Goal: Task Accomplishment & Management: Use online tool/utility

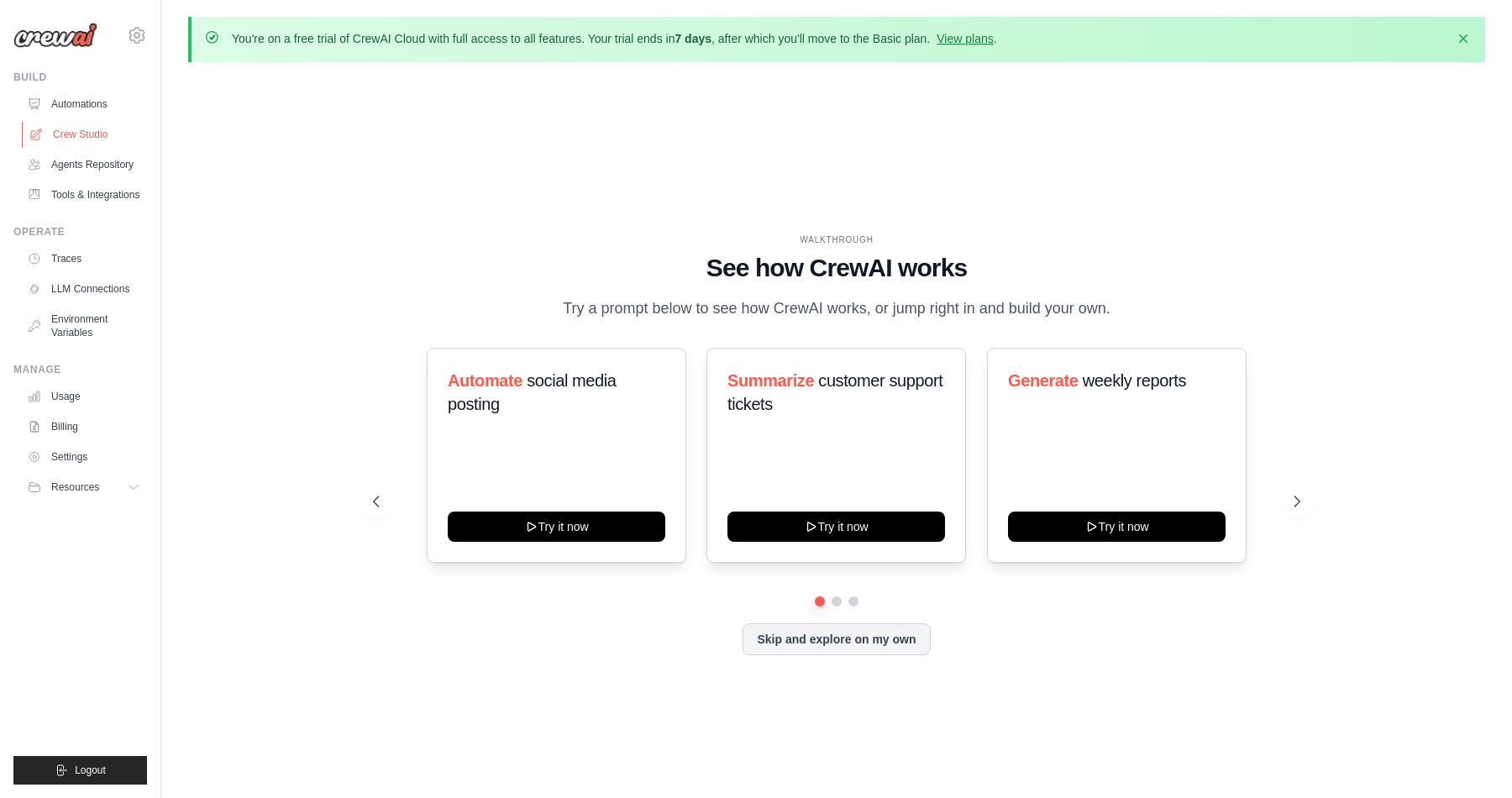
click at [93, 140] on link "Crew Studio" at bounding box center [85, 135] width 127 height 27
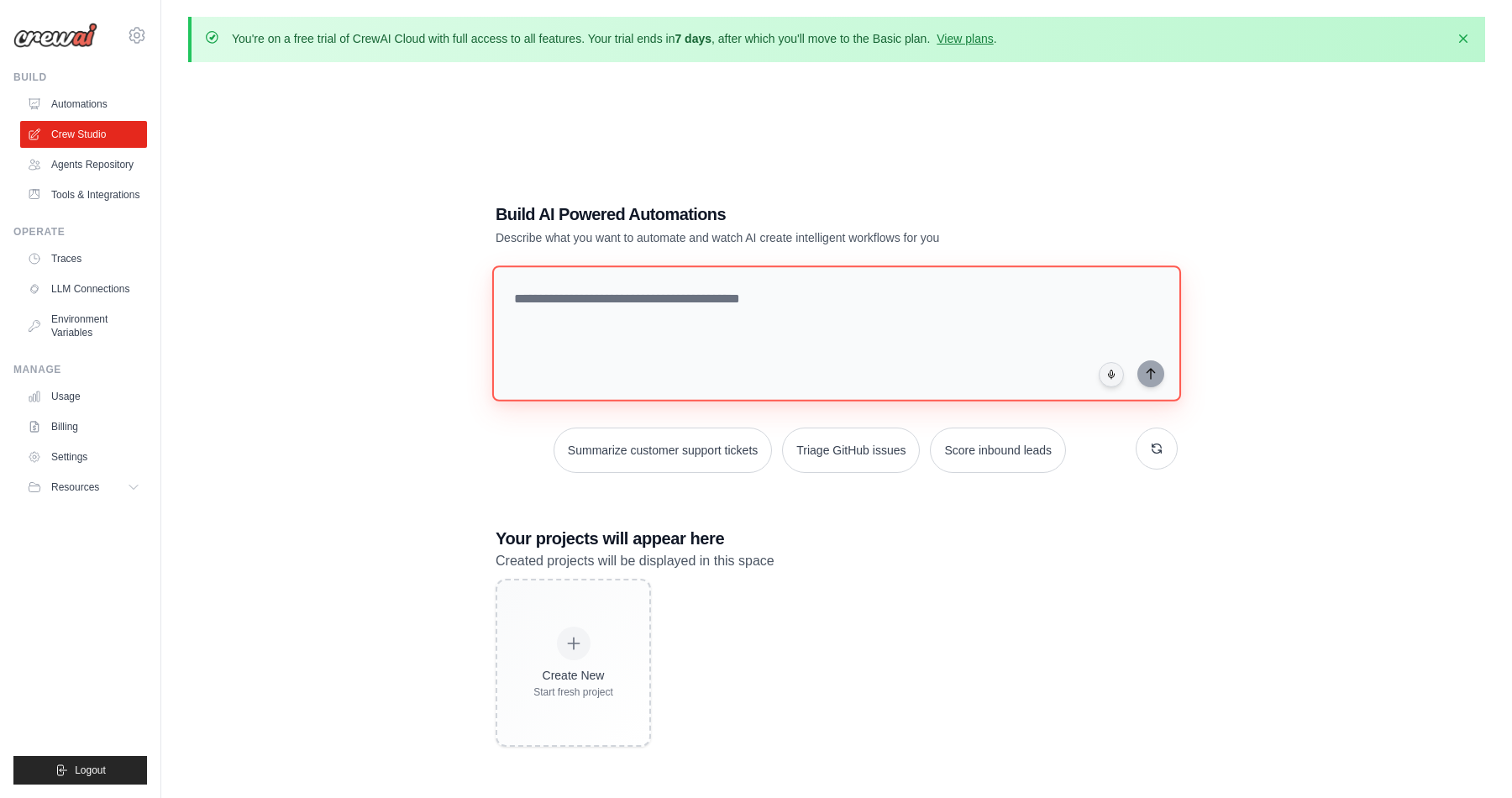
click at [754, 305] on textarea at bounding box center [836, 334] width 689 height 136
type textarea "**********"
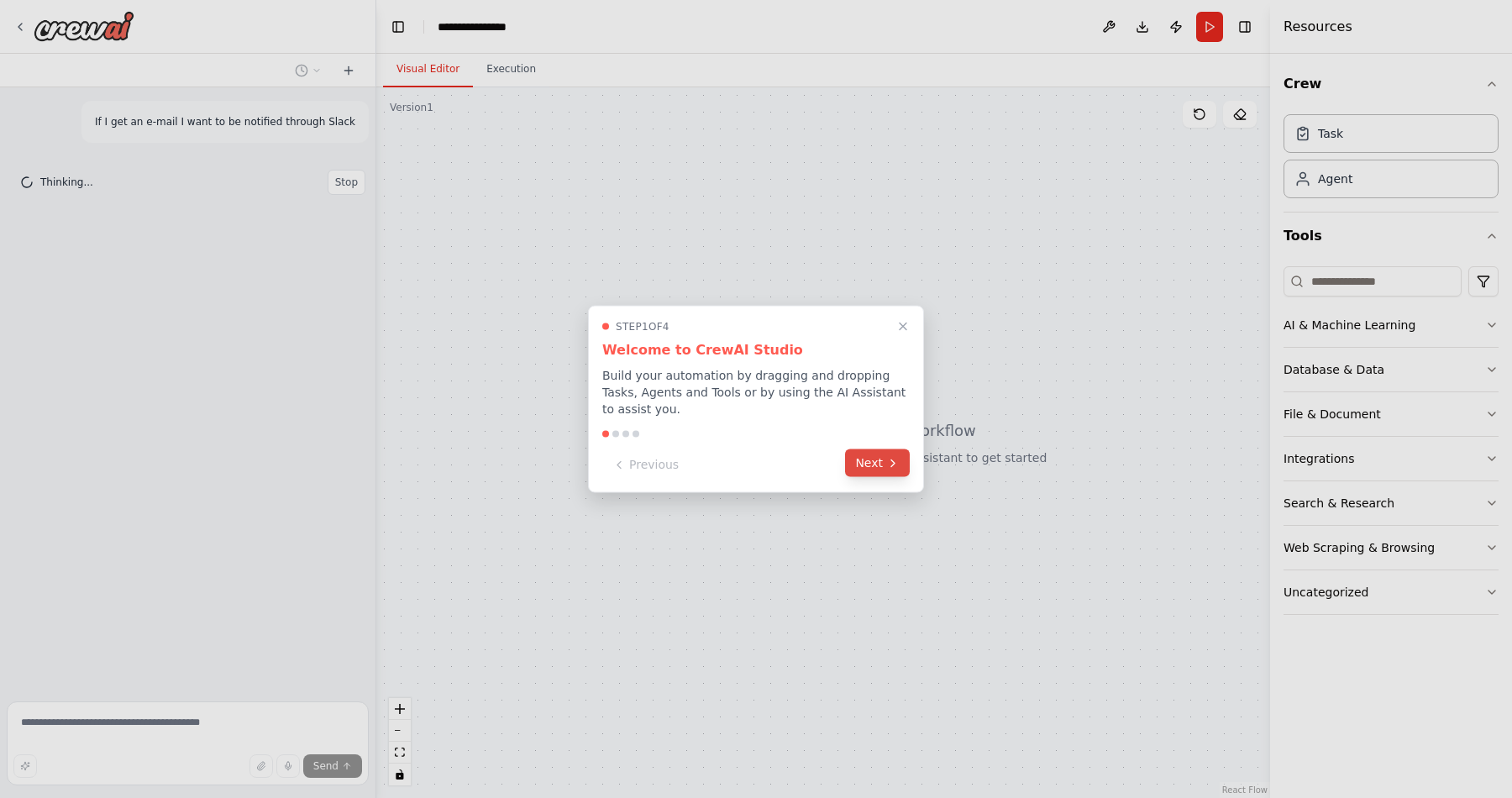
click at [876, 461] on button "Next" at bounding box center [877, 462] width 64 height 27
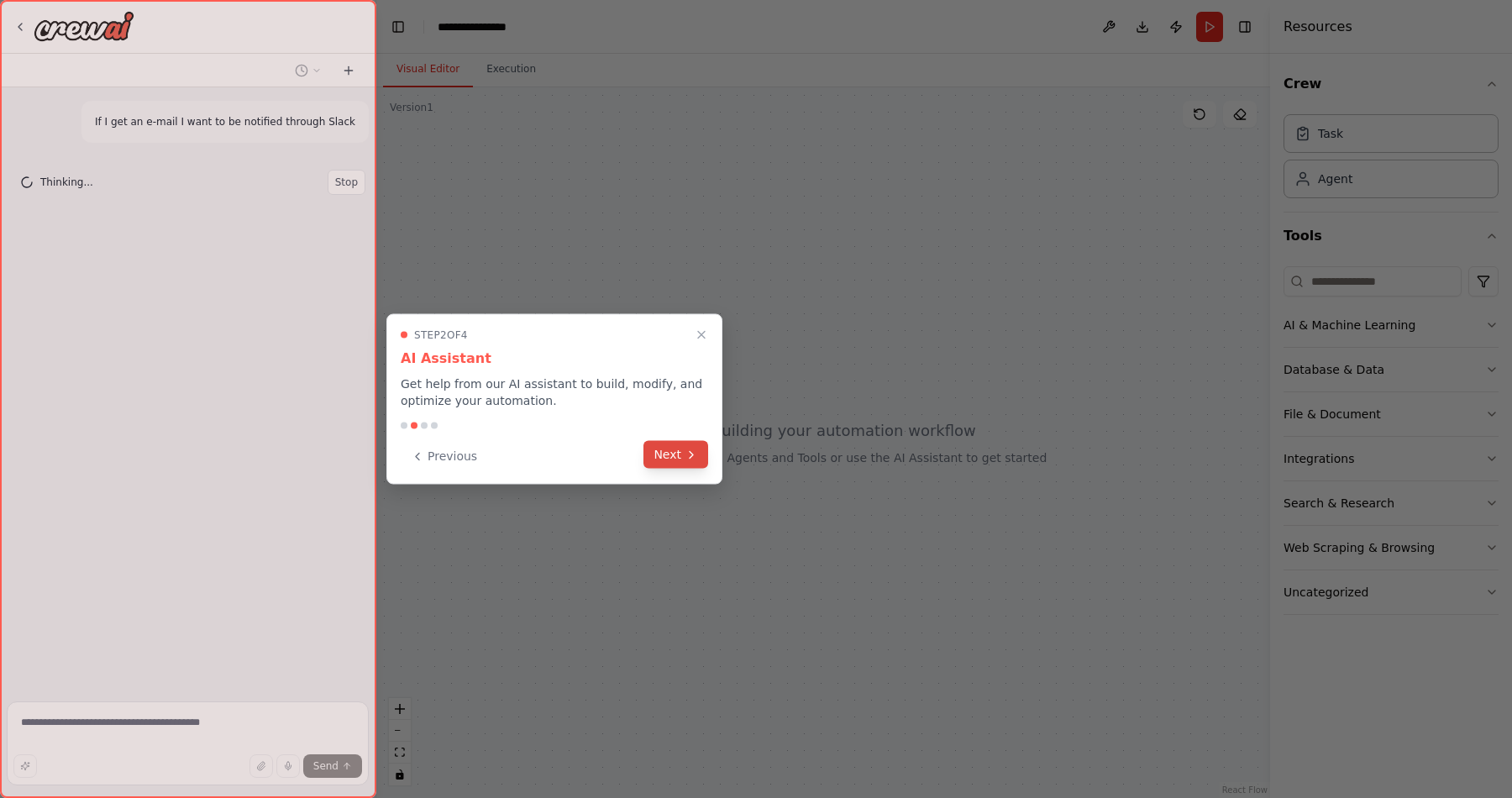
click at [676, 452] on button "Next" at bounding box center [675, 454] width 64 height 27
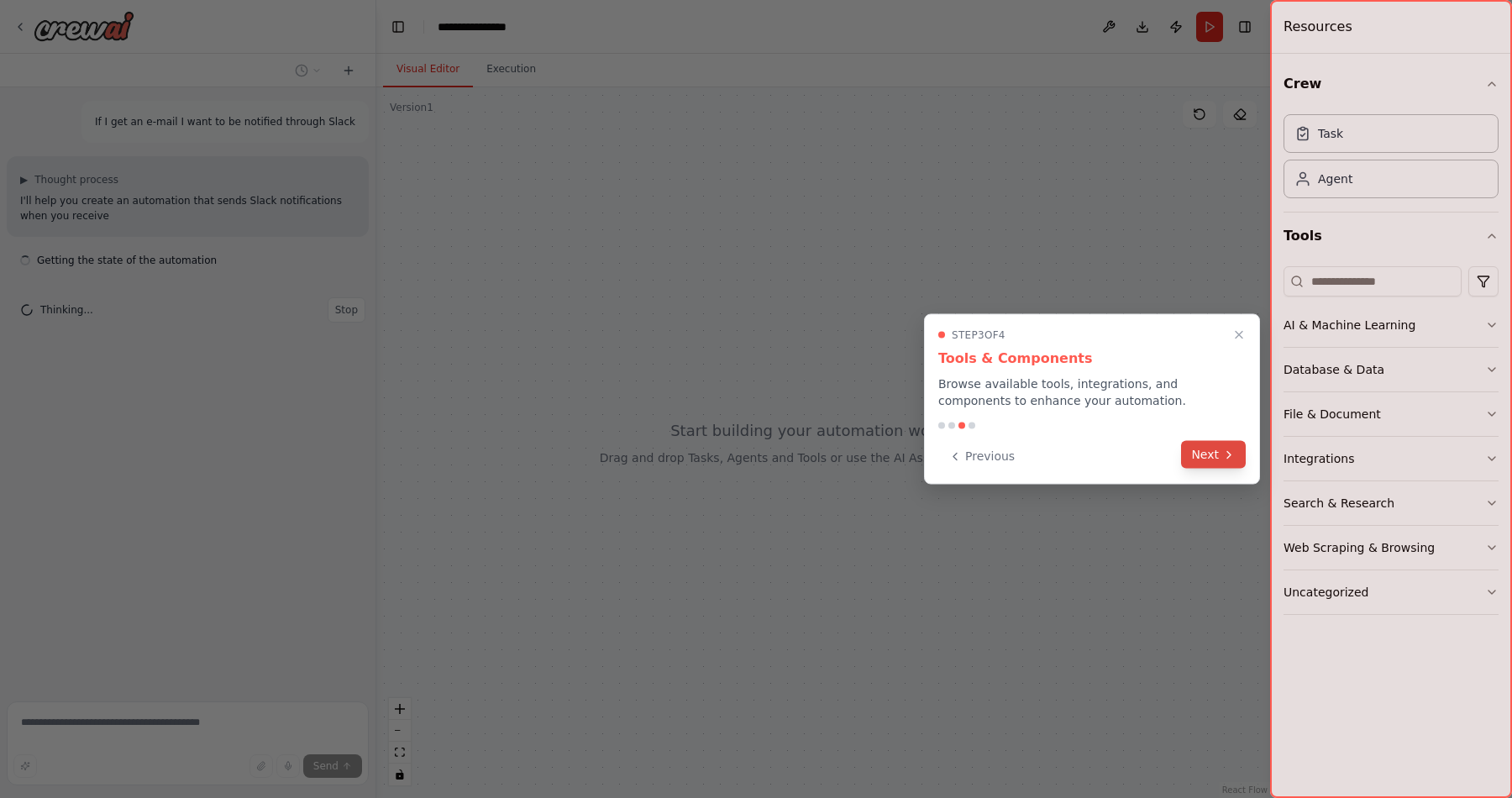
click at [1203, 455] on button "Next" at bounding box center [1213, 454] width 64 height 27
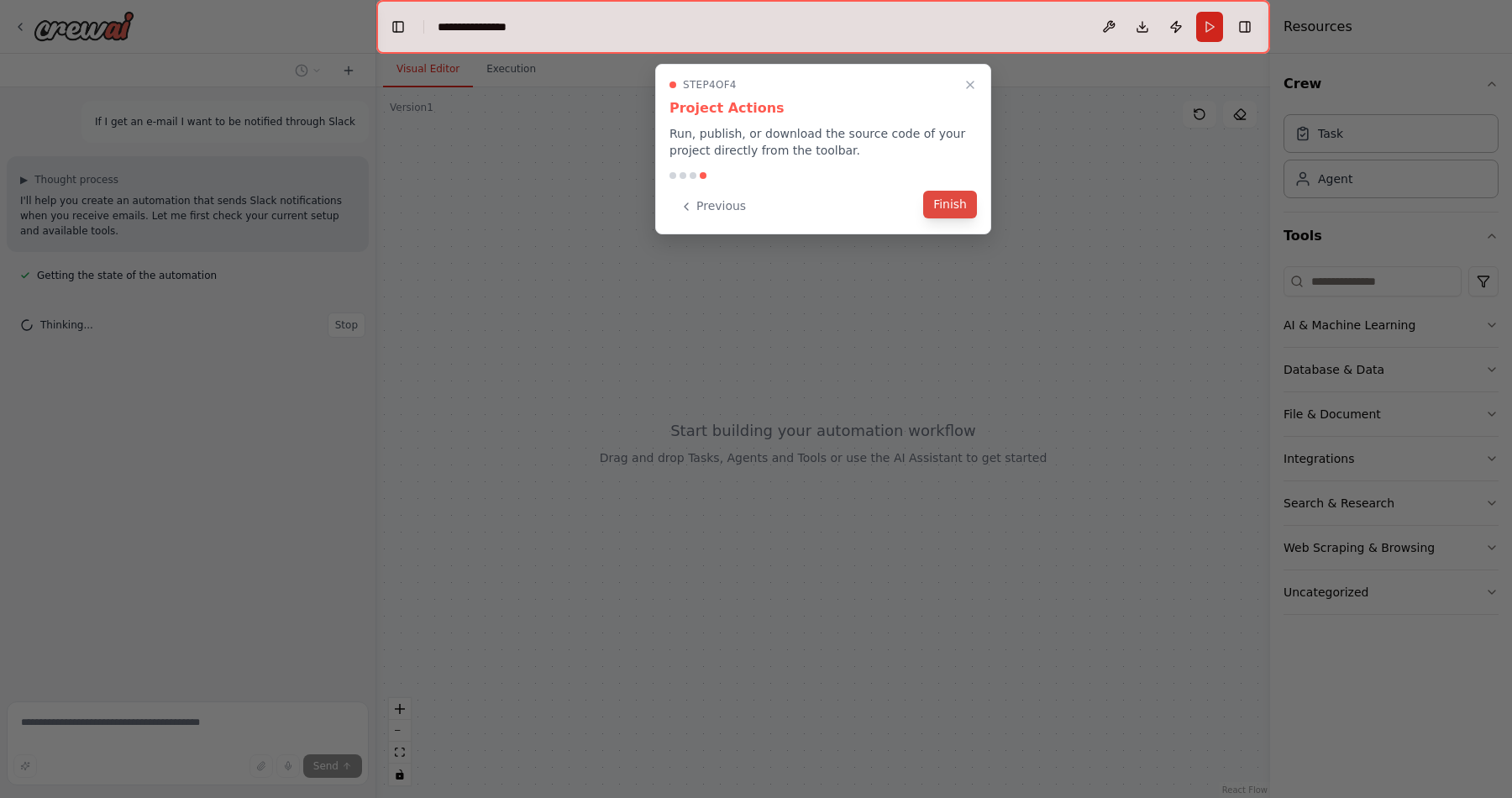
click at [944, 209] on button "Finish" at bounding box center [949, 204] width 54 height 27
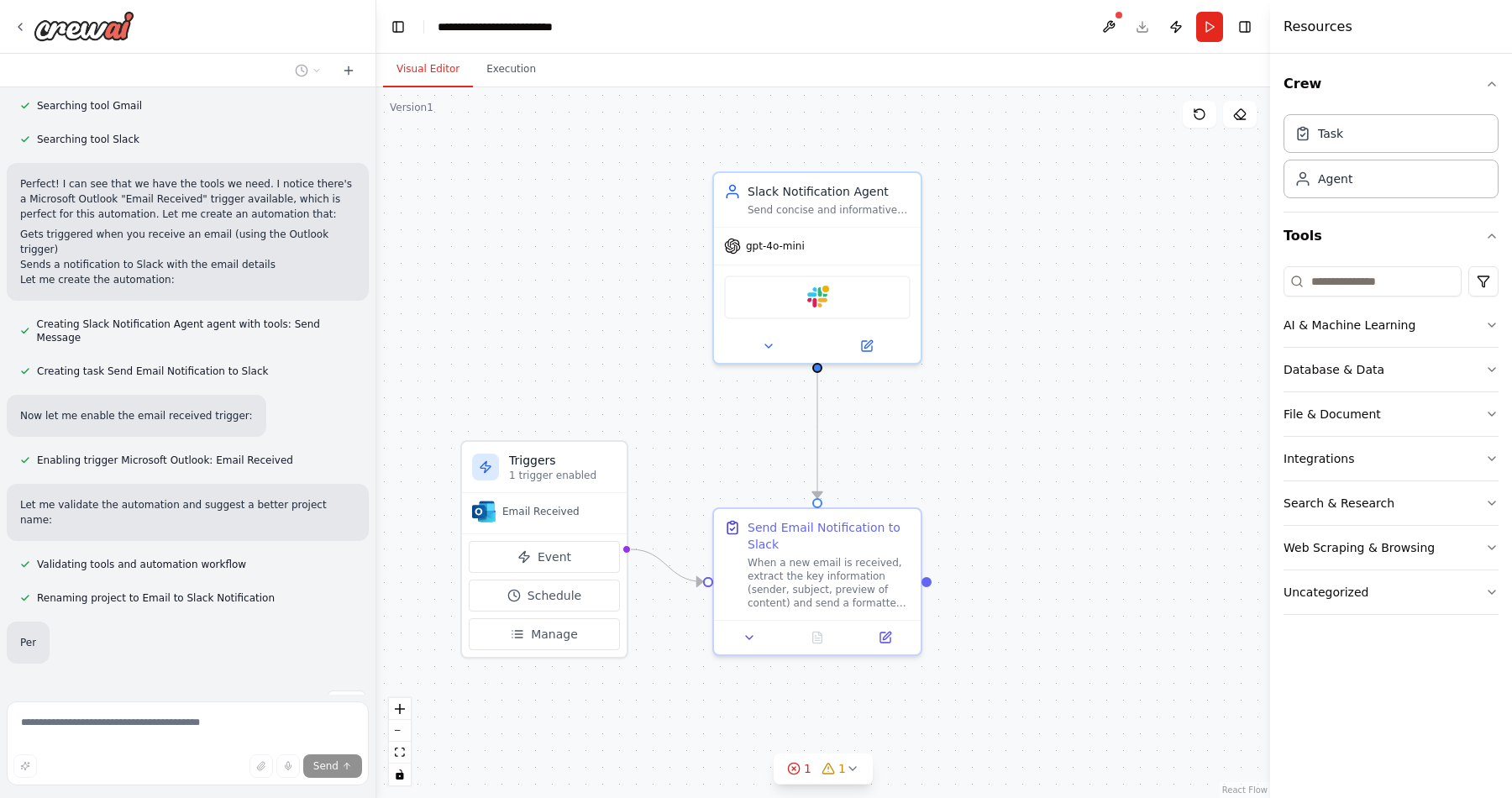
scroll to position [207, 0]
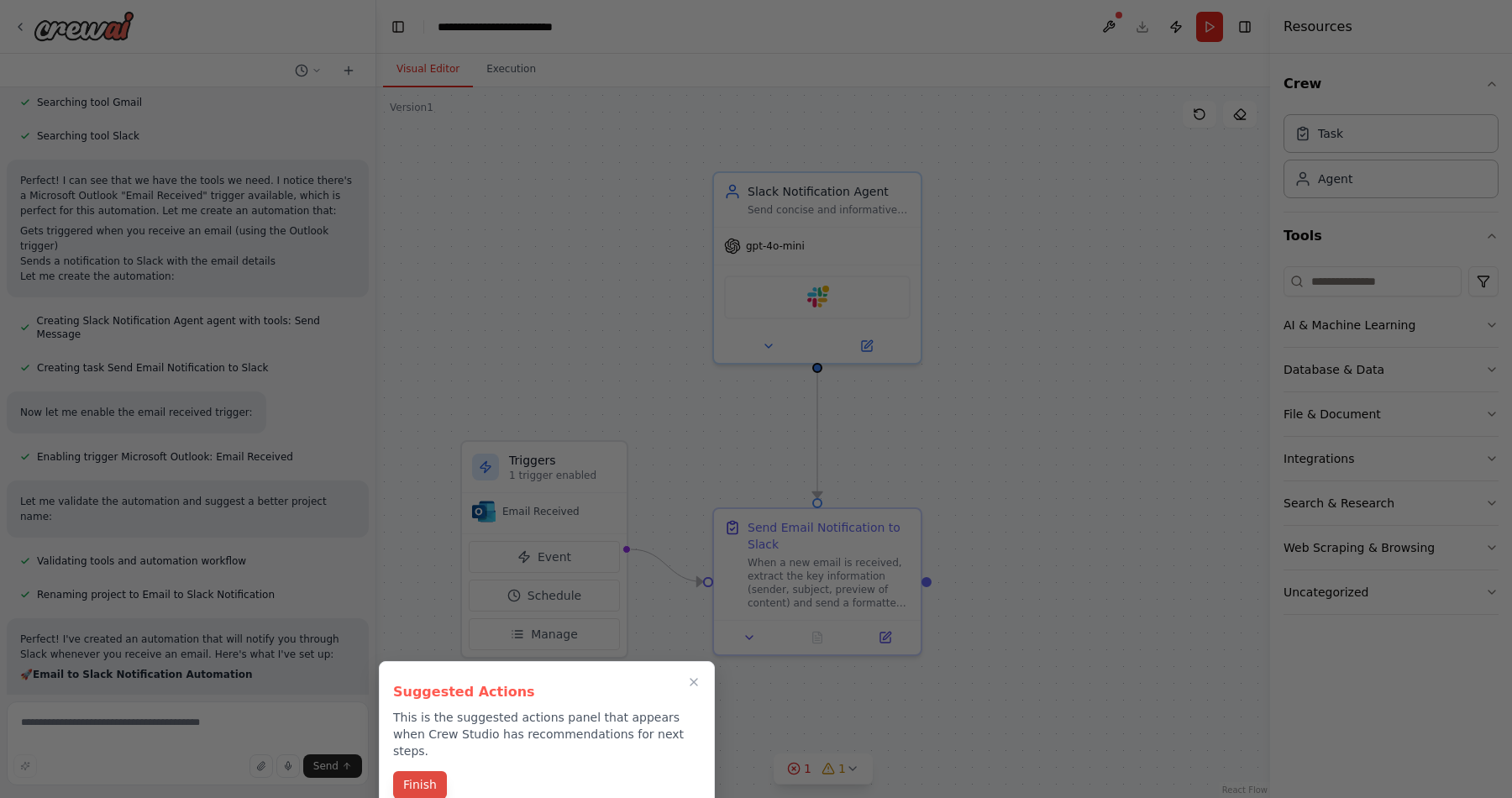
click at [425, 771] on button "Finish" at bounding box center [420, 785] width 54 height 27
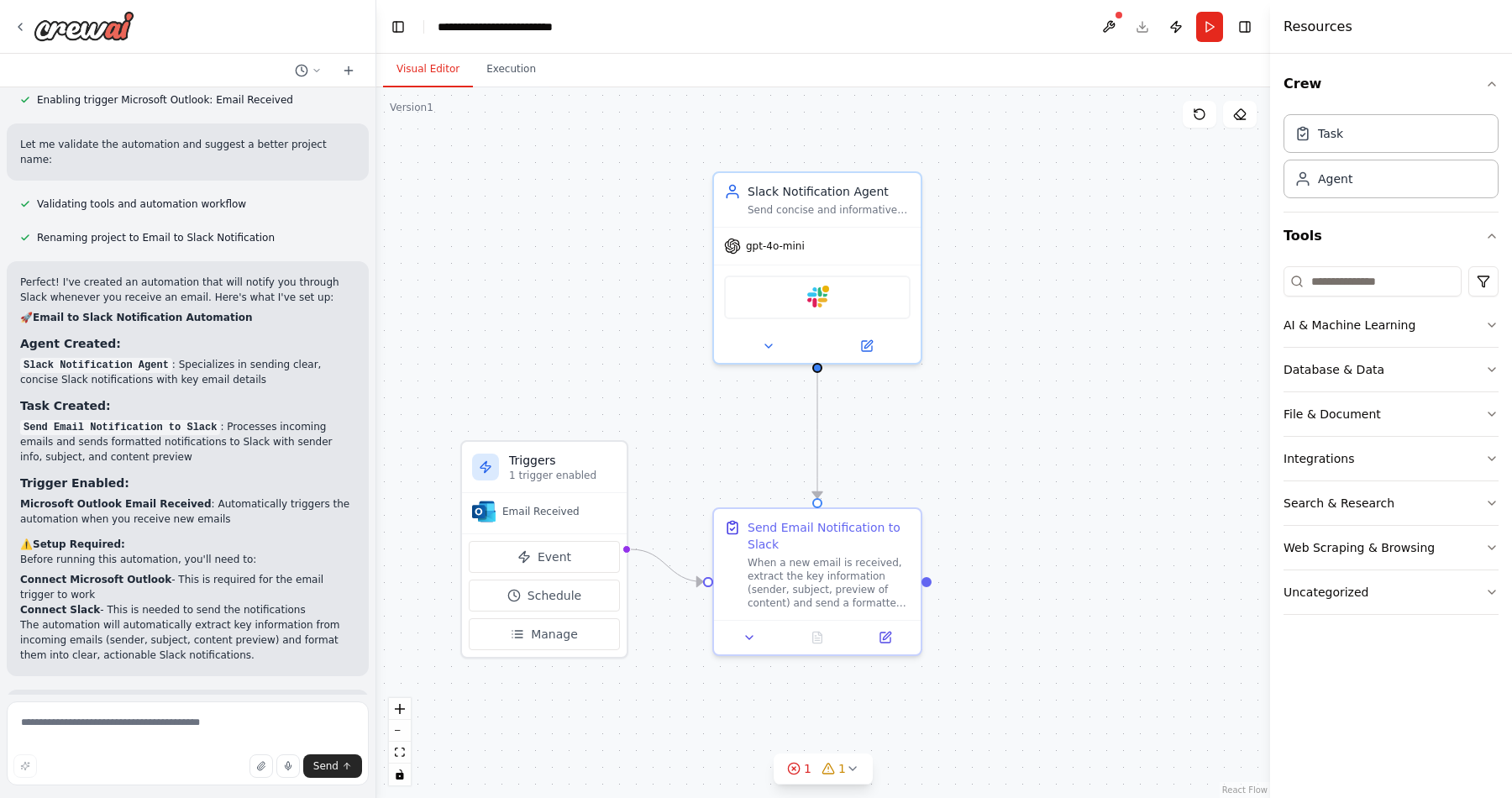
scroll to position [721, 0]
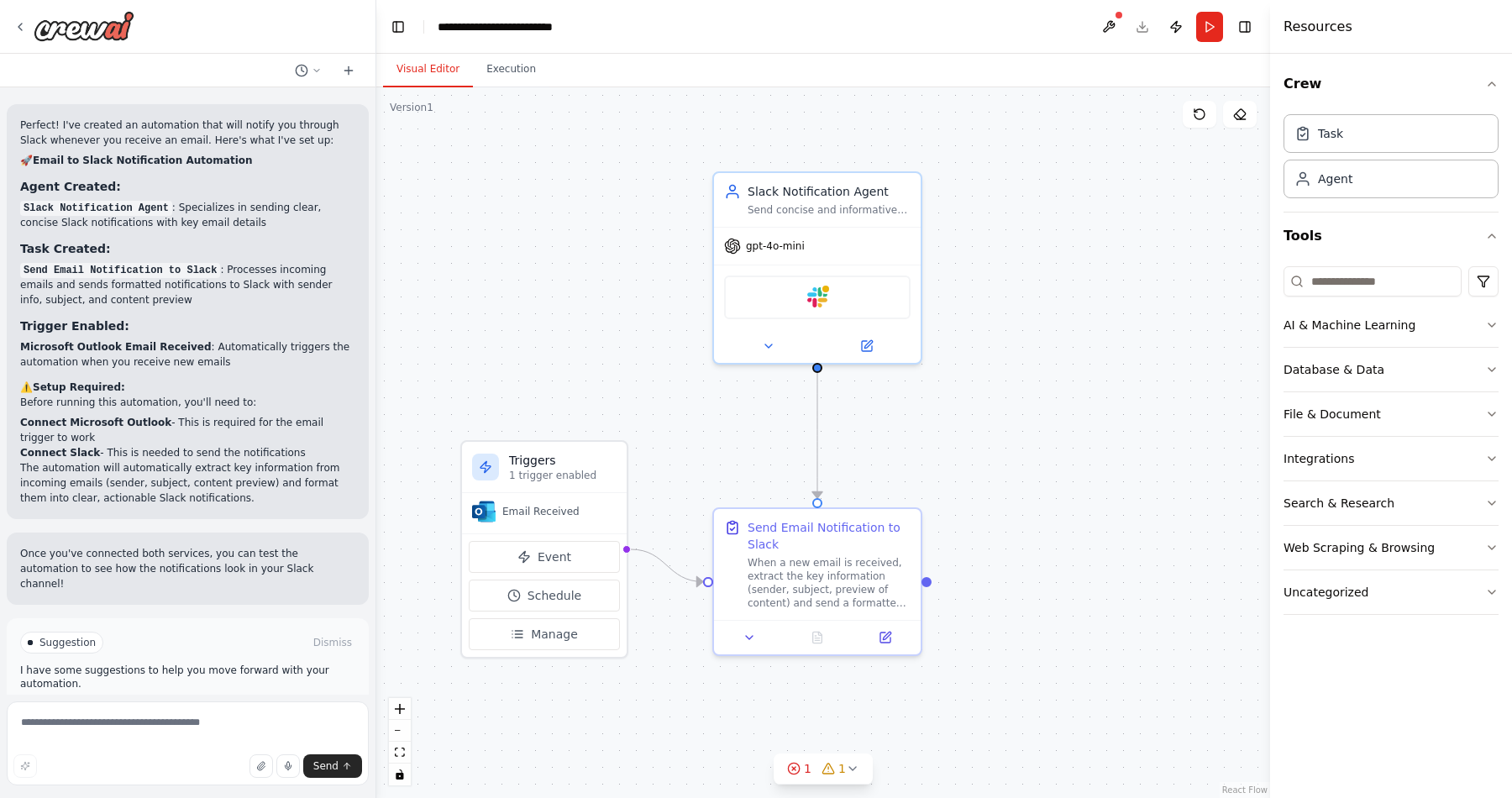
click at [222, 707] on span "Run Automation" at bounding box center [195, 714] width 81 height 13
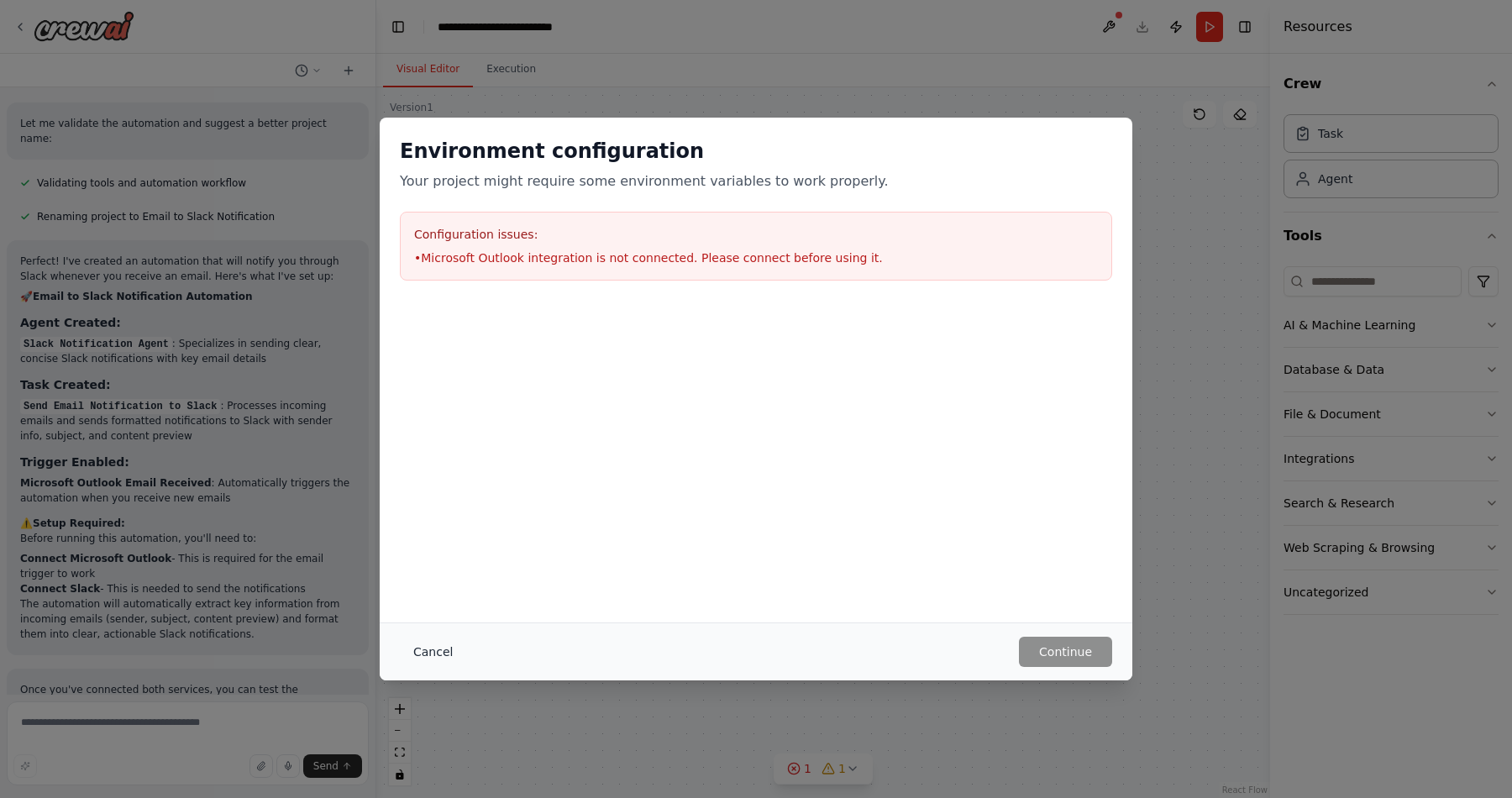
click at [426, 647] on button "Cancel" at bounding box center [433, 652] width 66 height 30
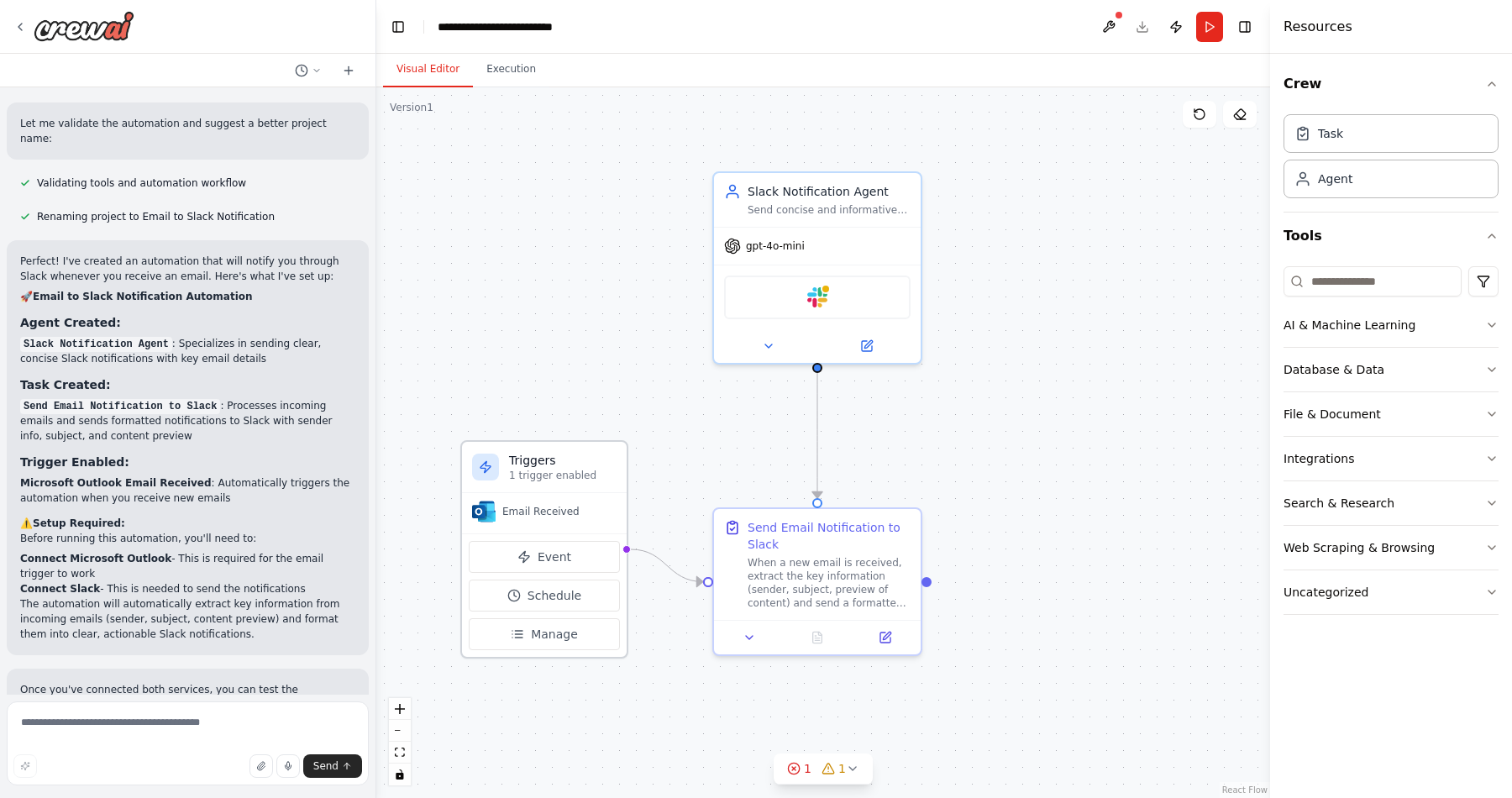
click at [548, 528] on div "Email Received" at bounding box center [545, 513] width 165 height 41
click at [547, 481] on p "1 trigger enabled" at bounding box center [562, 476] width 107 height 13
click at [544, 522] on div "Email Received" at bounding box center [544, 511] width 144 height 24
click at [531, 638] on button "Manage" at bounding box center [545, 634] width 152 height 32
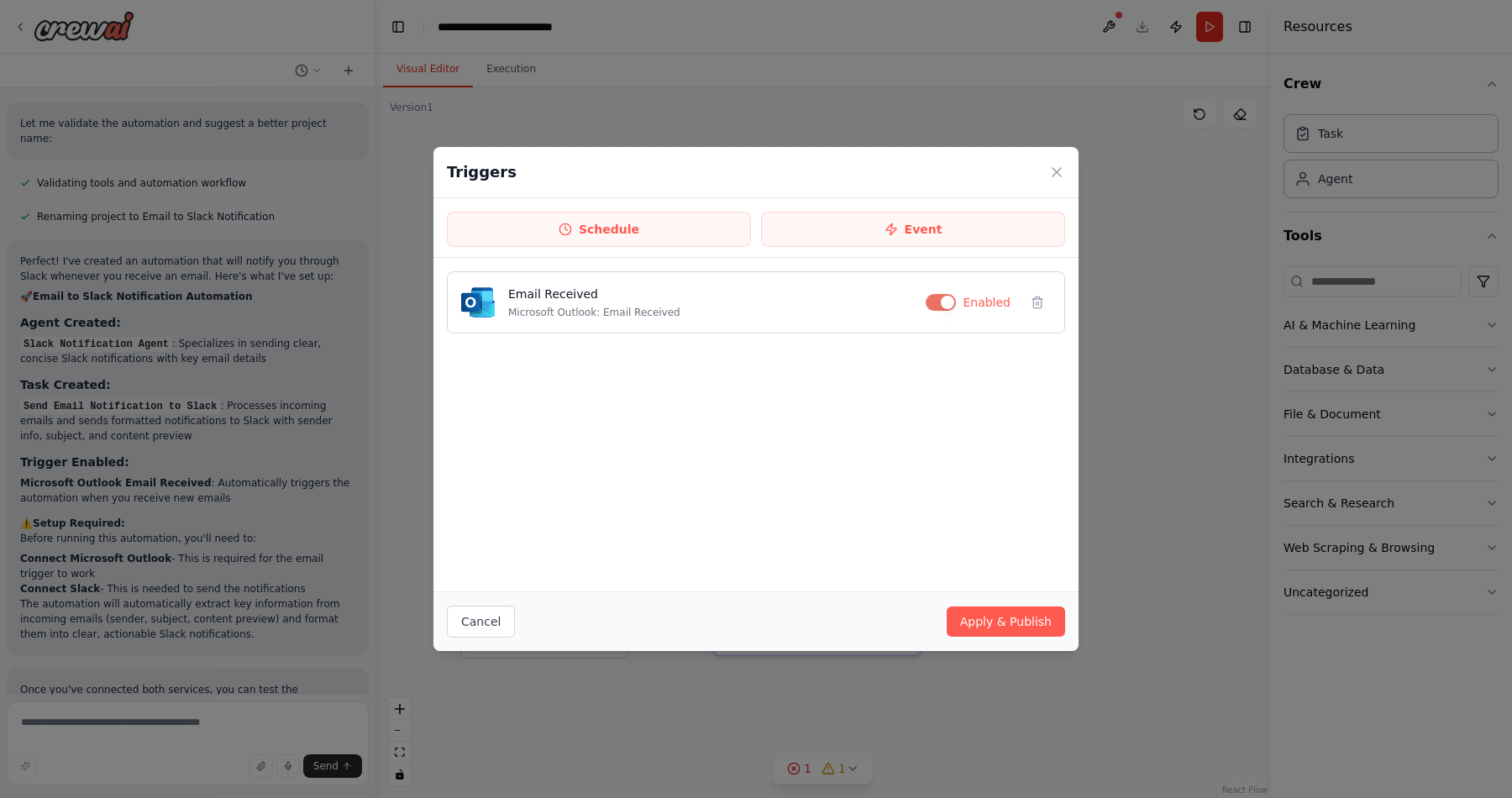
click at [570, 303] on div "Email Received Microsoft Outlook: Email Received" at bounding box center [710, 301] width 404 height 33
click at [477, 617] on button "Cancel" at bounding box center [481, 622] width 68 height 32
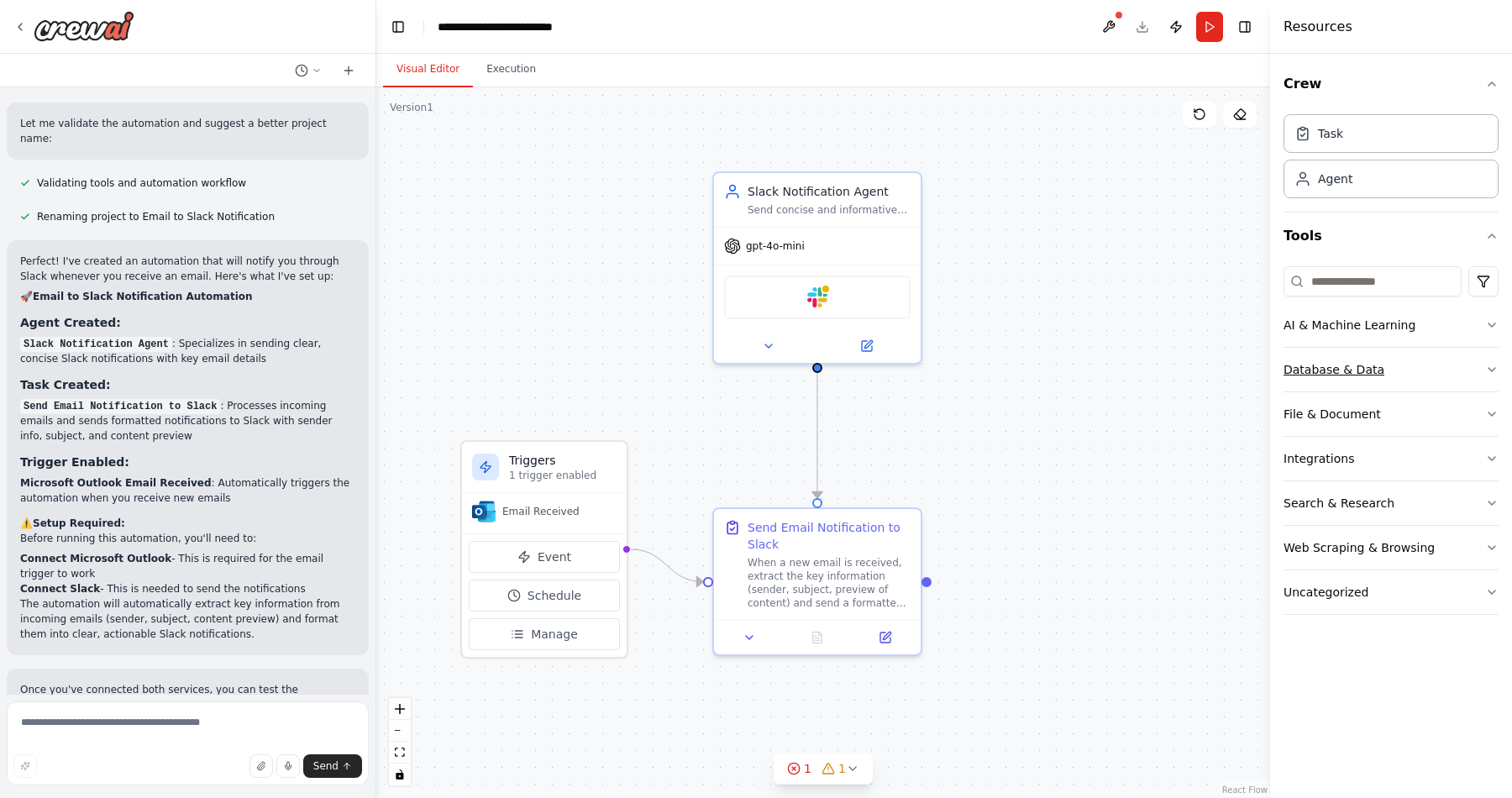
click at [1479, 367] on button "Database & Data" at bounding box center [1391, 370] width 215 height 44
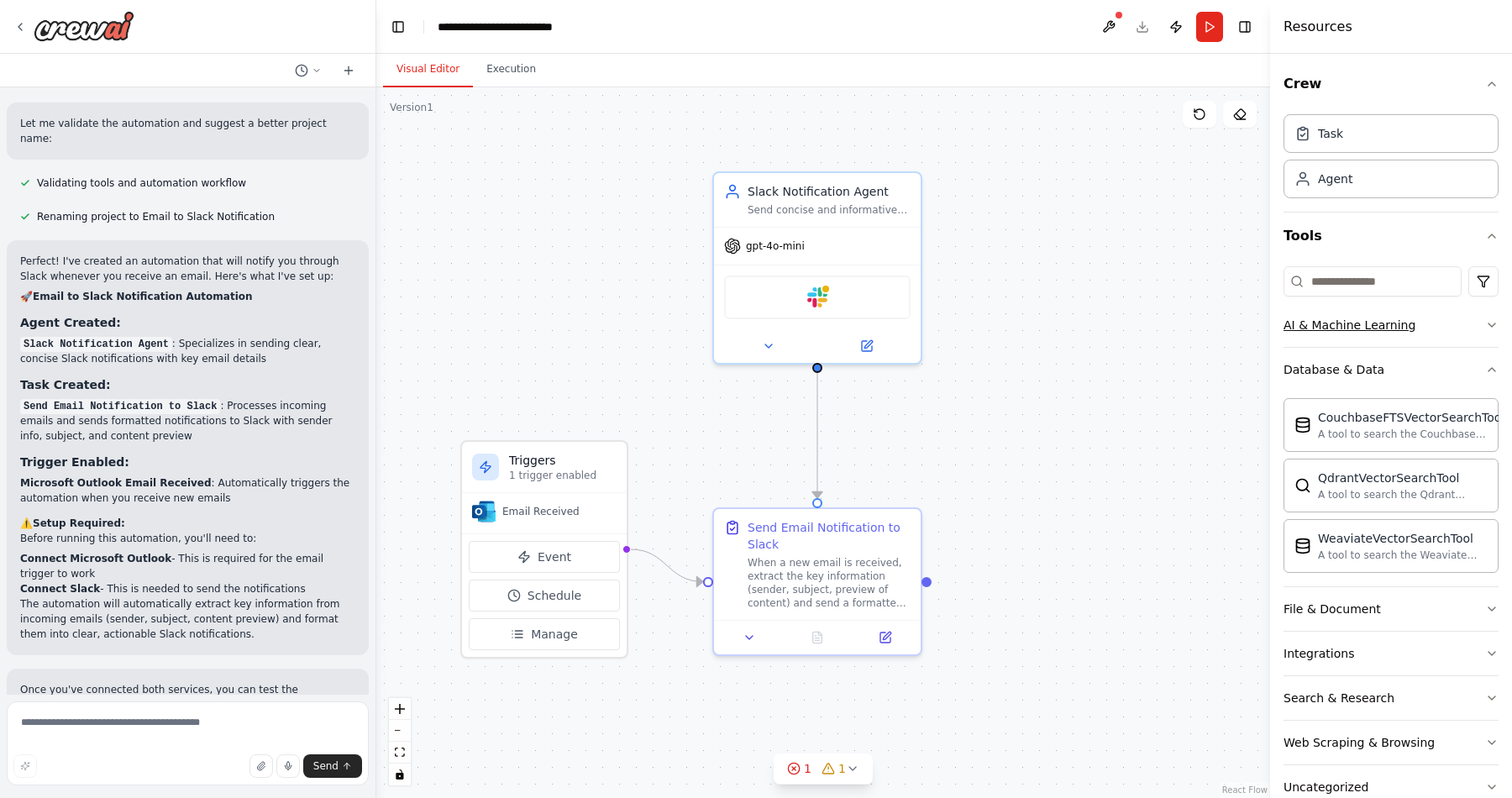
click at [1485, 330] on icon "button" at bounding box center [1491, 325] width 13 height 13
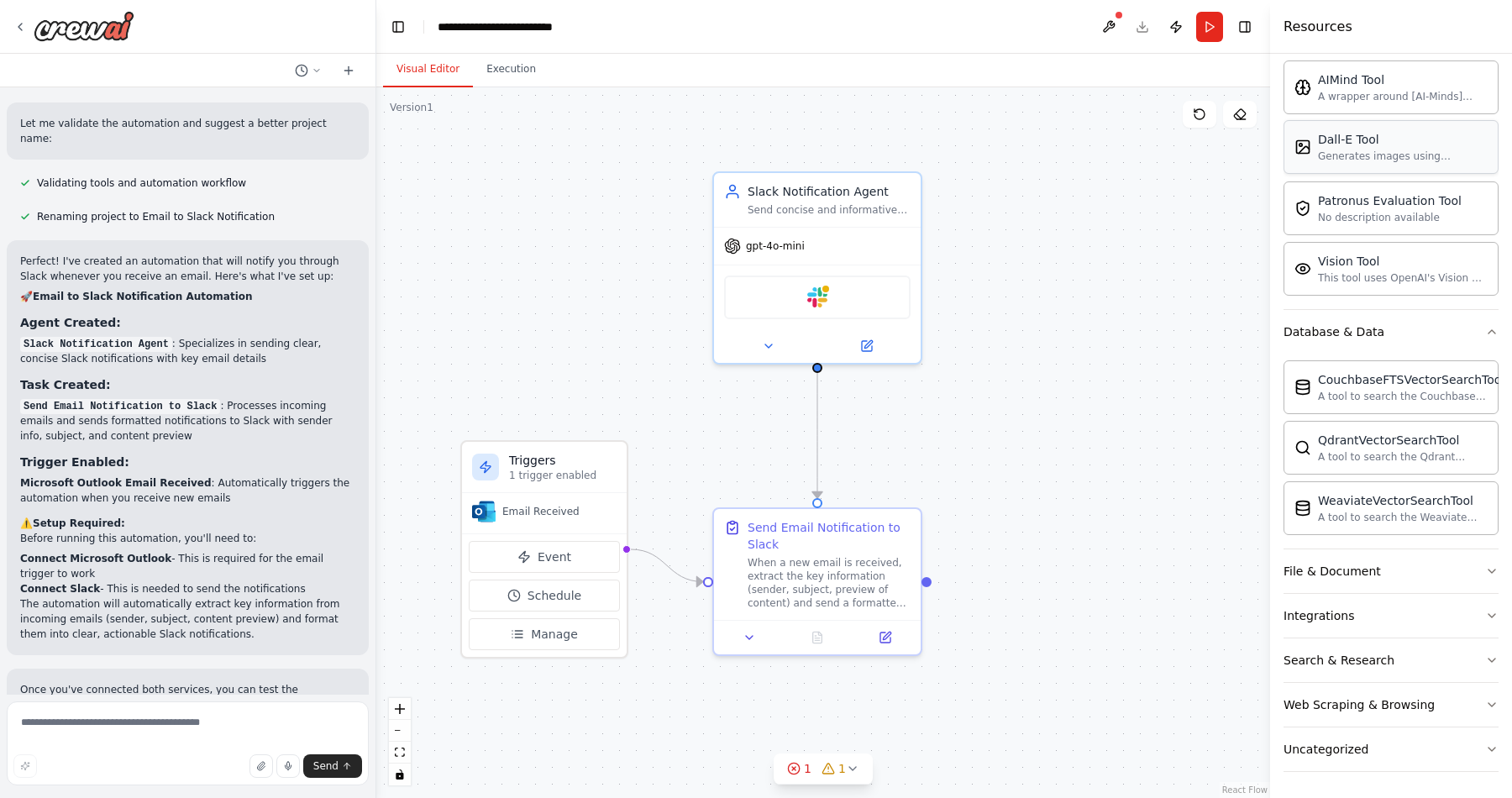
scroll to position [294, 0]
click at [1458, 618] on button "Integrations" at bounding box center [1391, 615] width 215 height 44
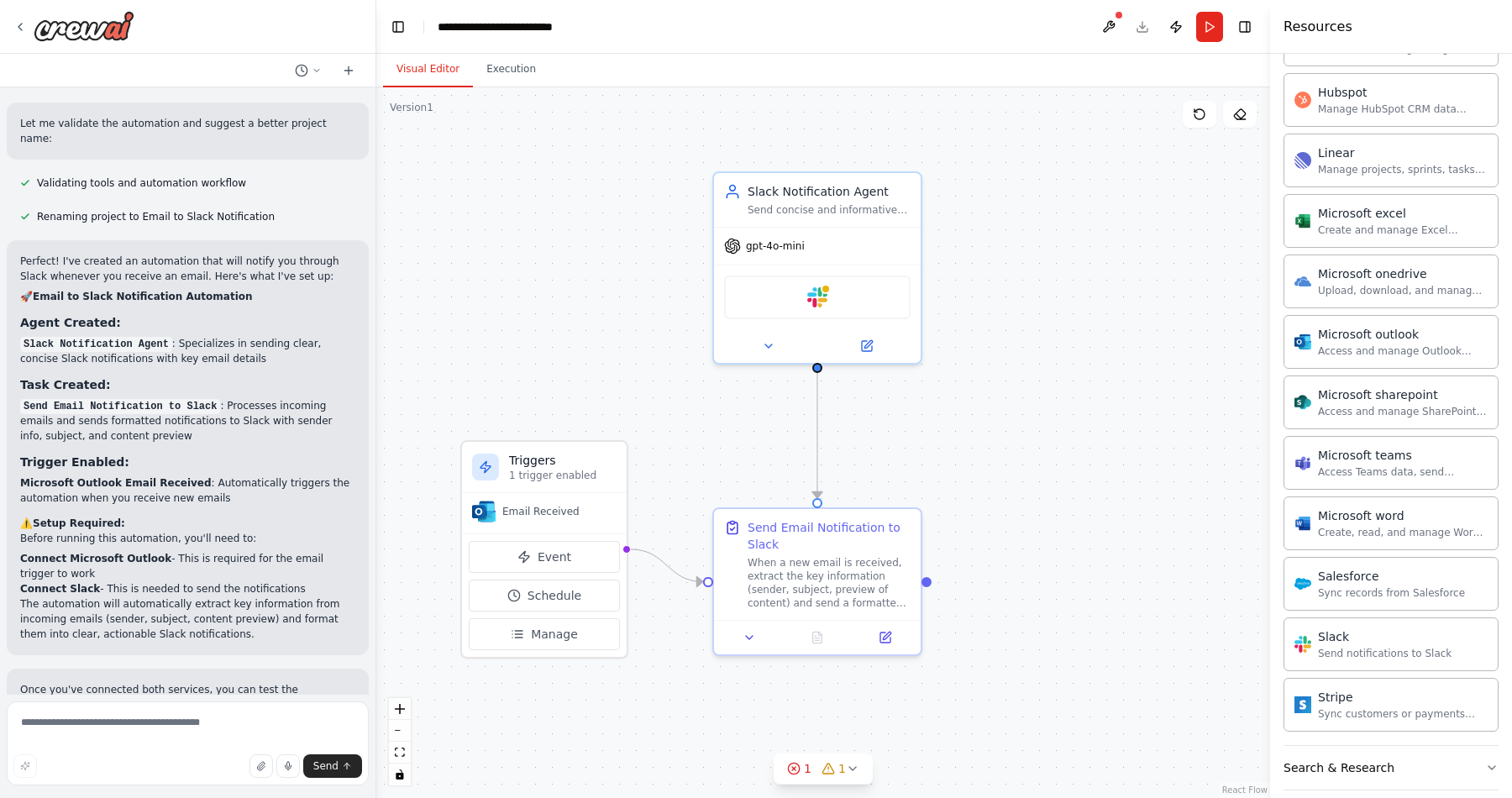
scroll to position [1236, 0]
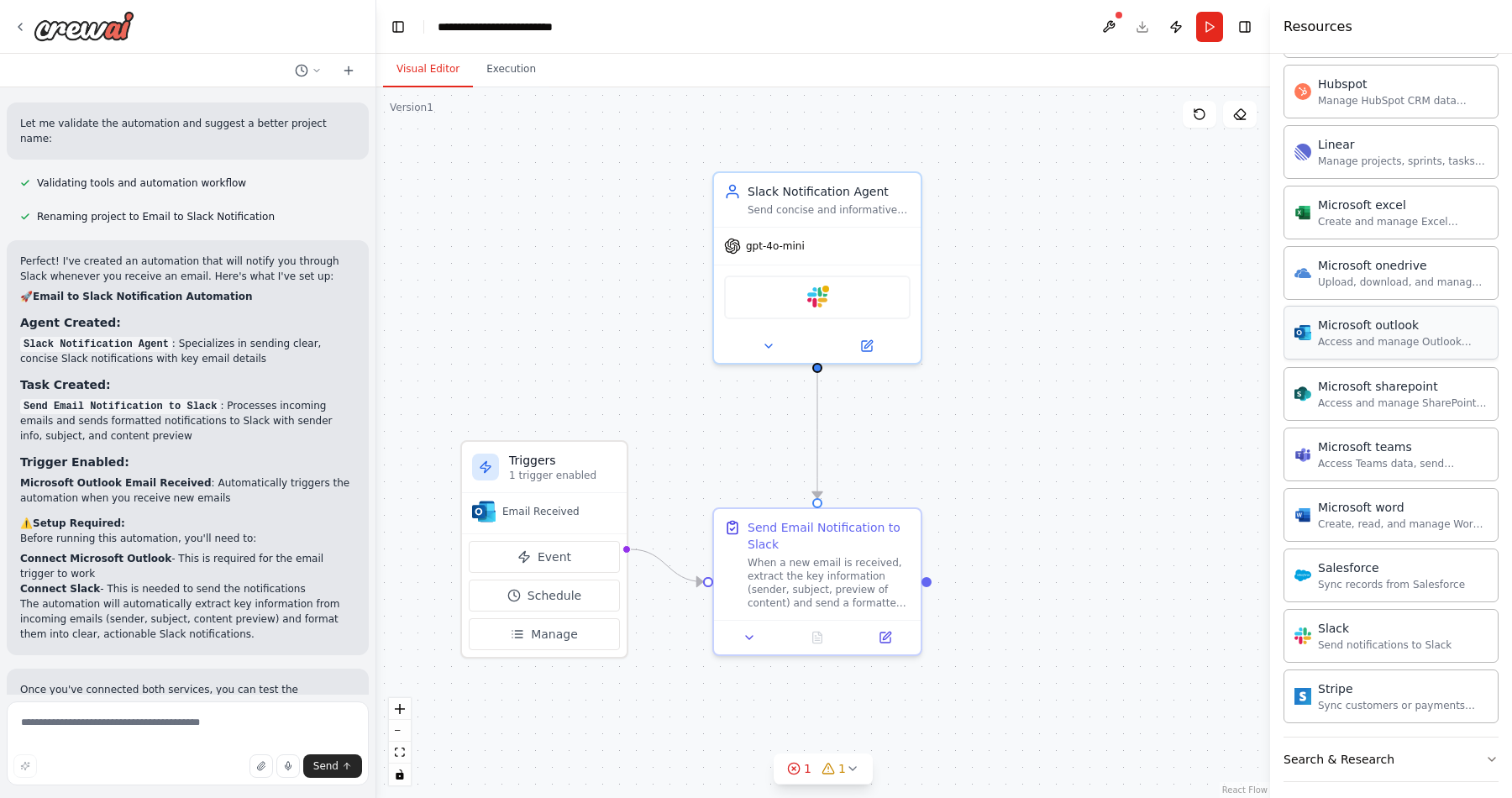
click at [1400, 347] on div "Access and manage Outlook emails, calendar events, and contacts." at bounding box center [1402, 342] width 170 height 13
click at [1381, 330] on div "Microsoft outlook" at bounding box center [1402, 325] width 170 height 17
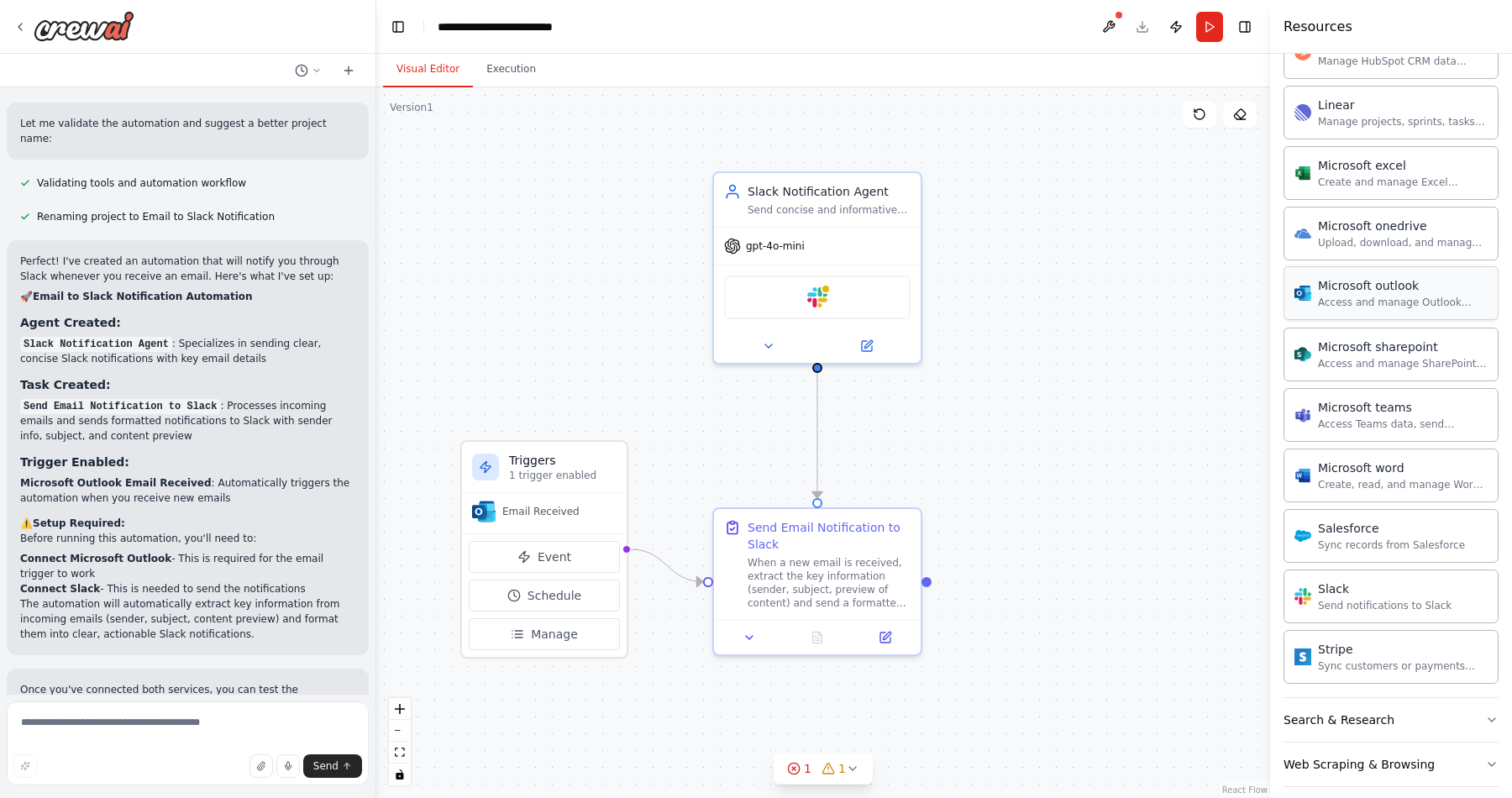
scroll to position [1336, 0]
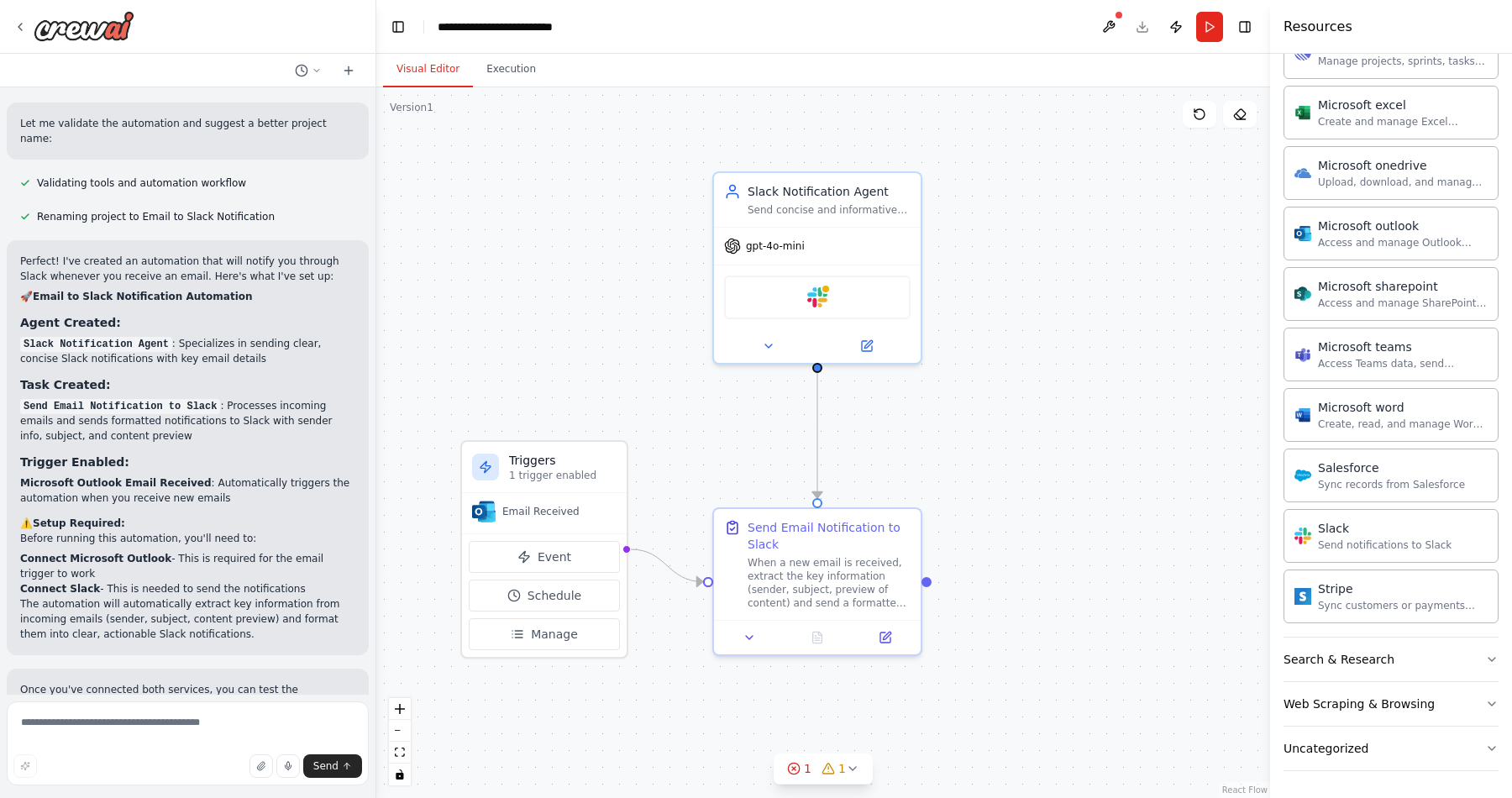
click at [640, 334] on div ".deletable-edge-delete-btn { width: 20px; height: 20px; border: 0px solid #ffff…" at bounding box center [822, 443] width 893 height 711
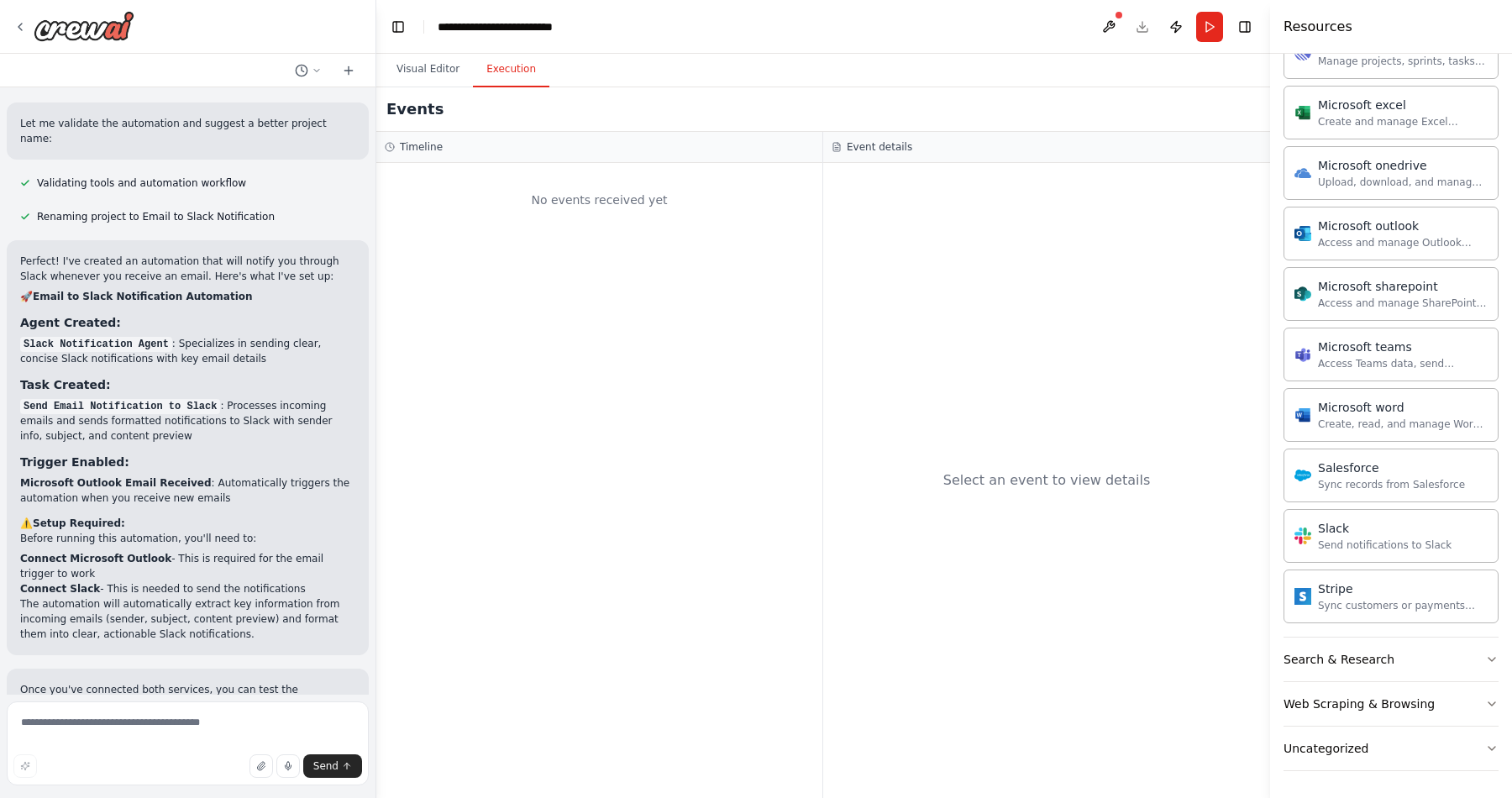
click at [516, 74] on button "Execution" at bounding box center [511, 69] width 77 height 35
click at [445, 67] on button "Visual Editor" at bounding box center [427, 69] width 90 height 35
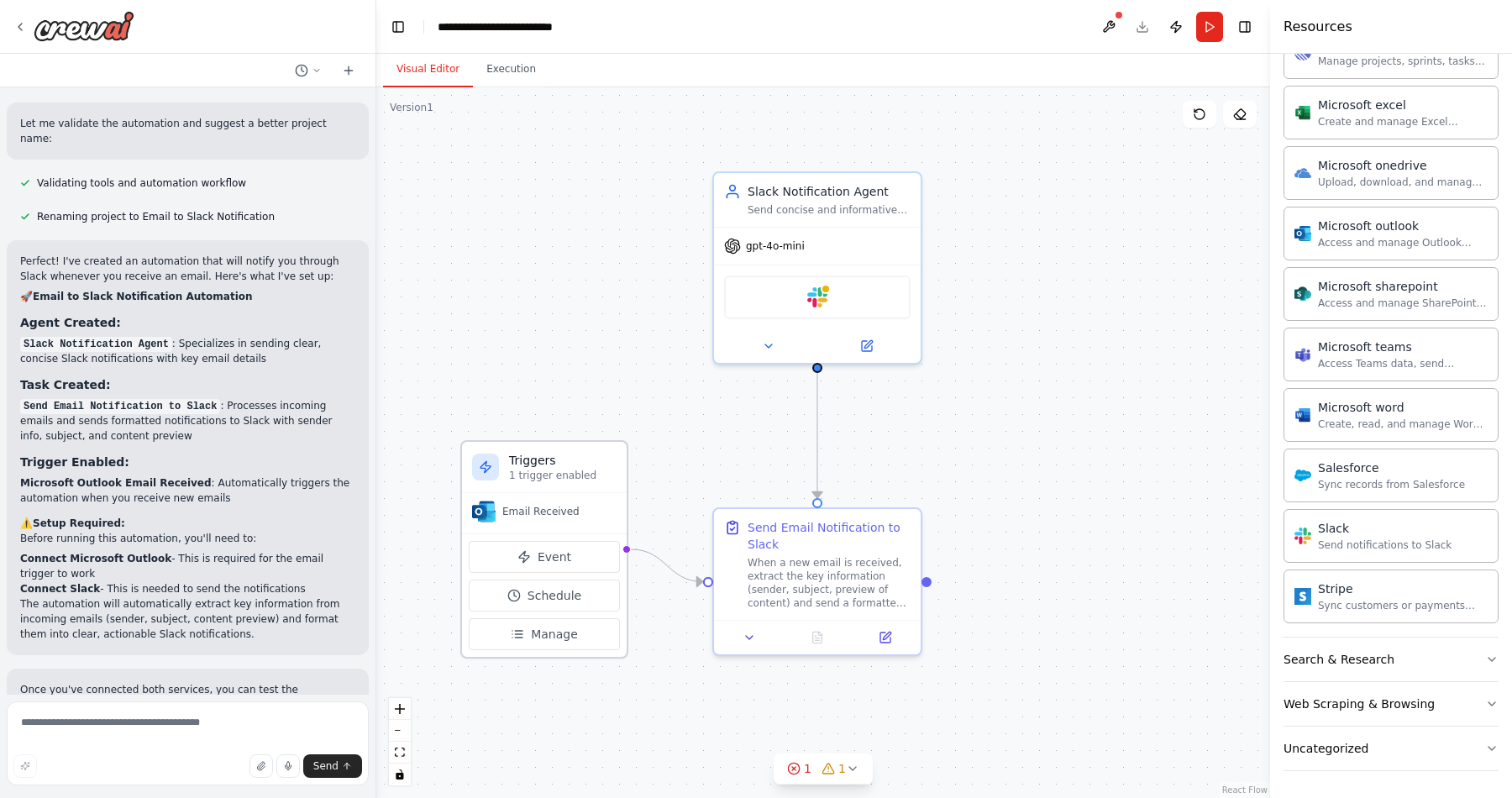
click at [544, 532] on div "Email Received" at bounding box center [545, 513] width 165 height 41
click at [559, 471] on p "1 trigger enabled" at bounding box center [562, 476] width 107 height 13
click at [557, 556] on span "Event" at bounding box center [553, 557] width 33 height 17
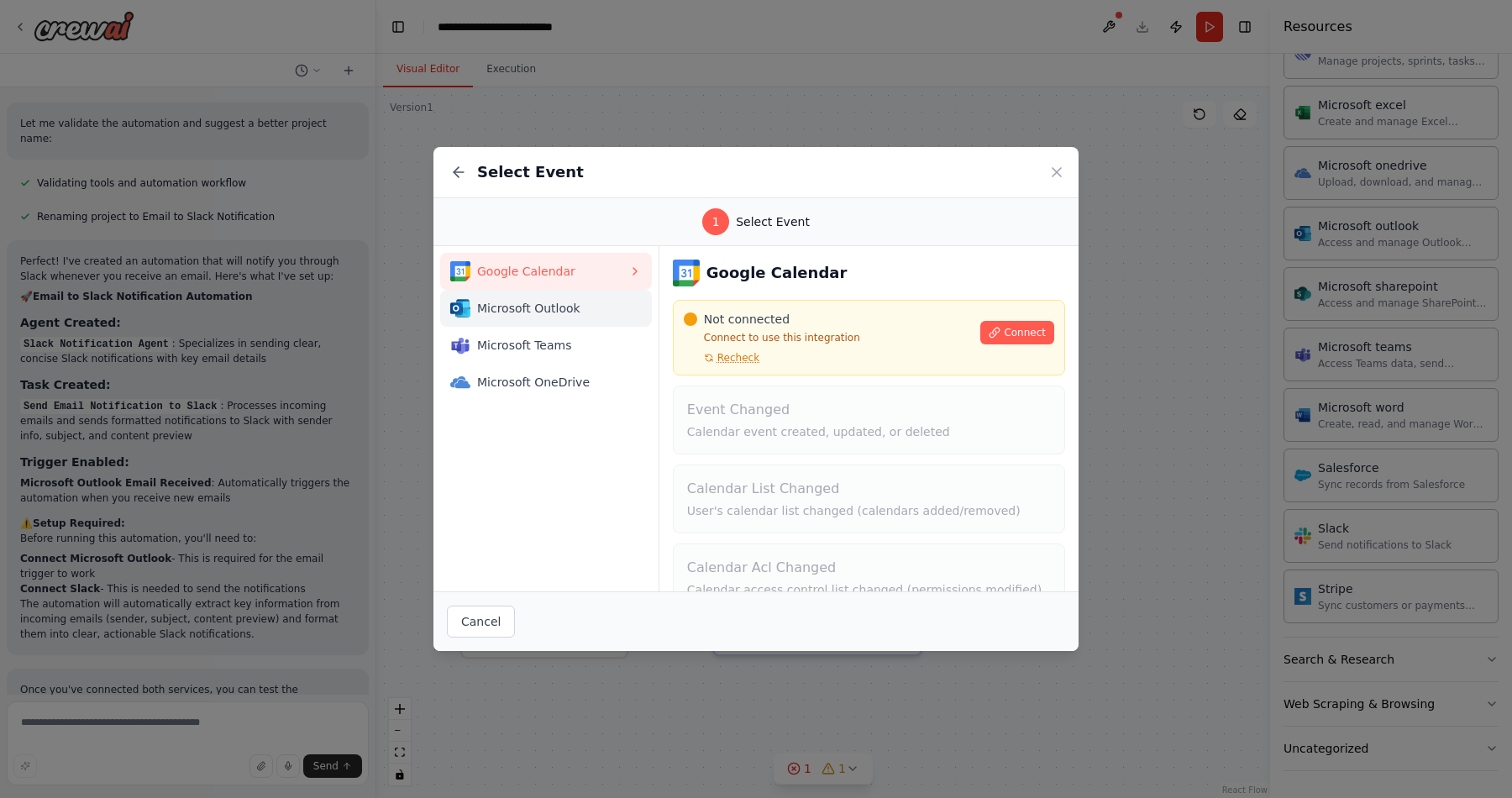
click at [569, 314] on span "Microsoft Outlook" at bounding box center [553, 308] width 152 height 17
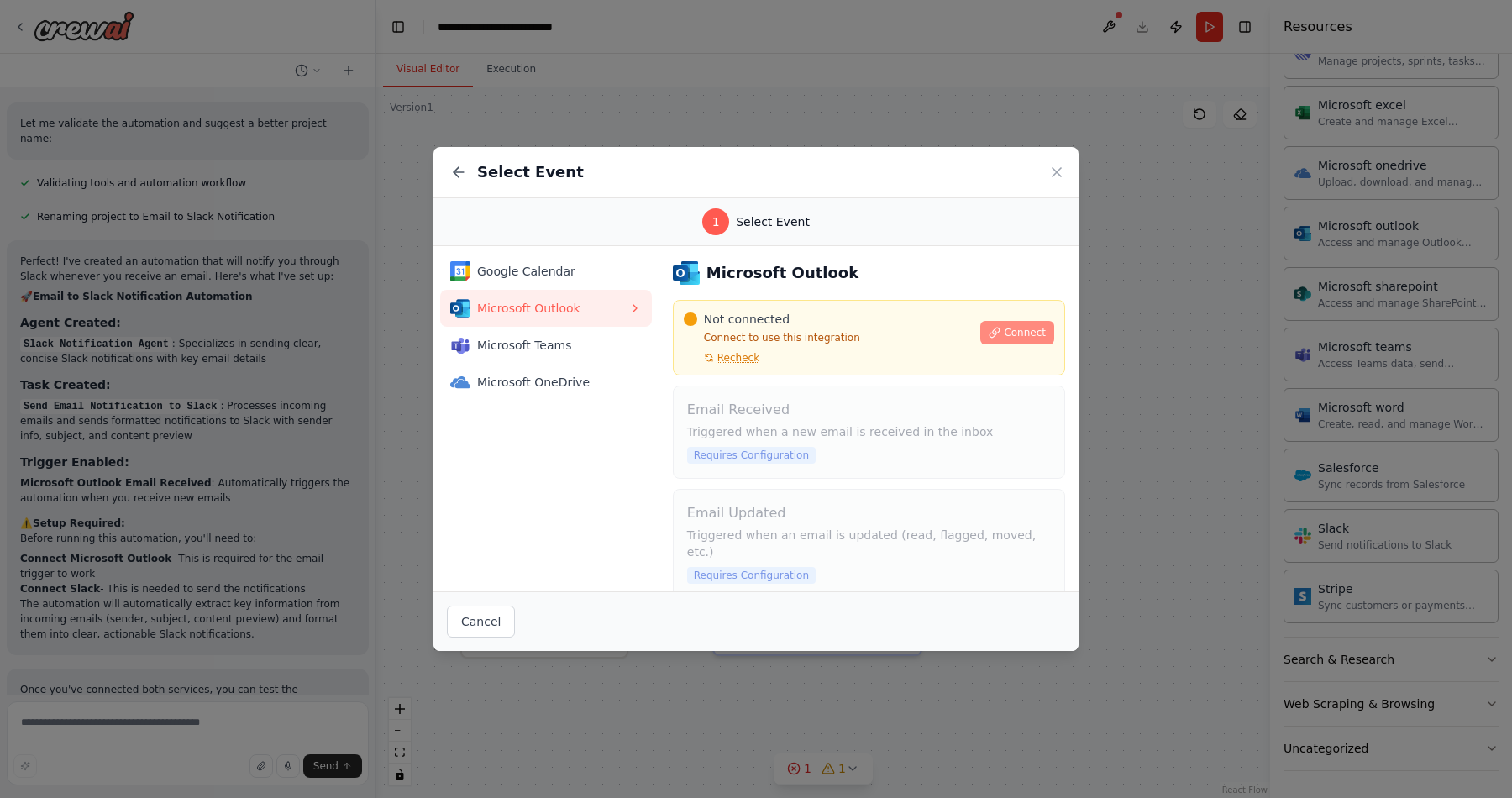
click at [1009, 331] on span "Connect" at bounding box center [1024, 333] width 42 height 13
click at [462, 172] on icon at bounding box center [459, 172] width 10 height 0
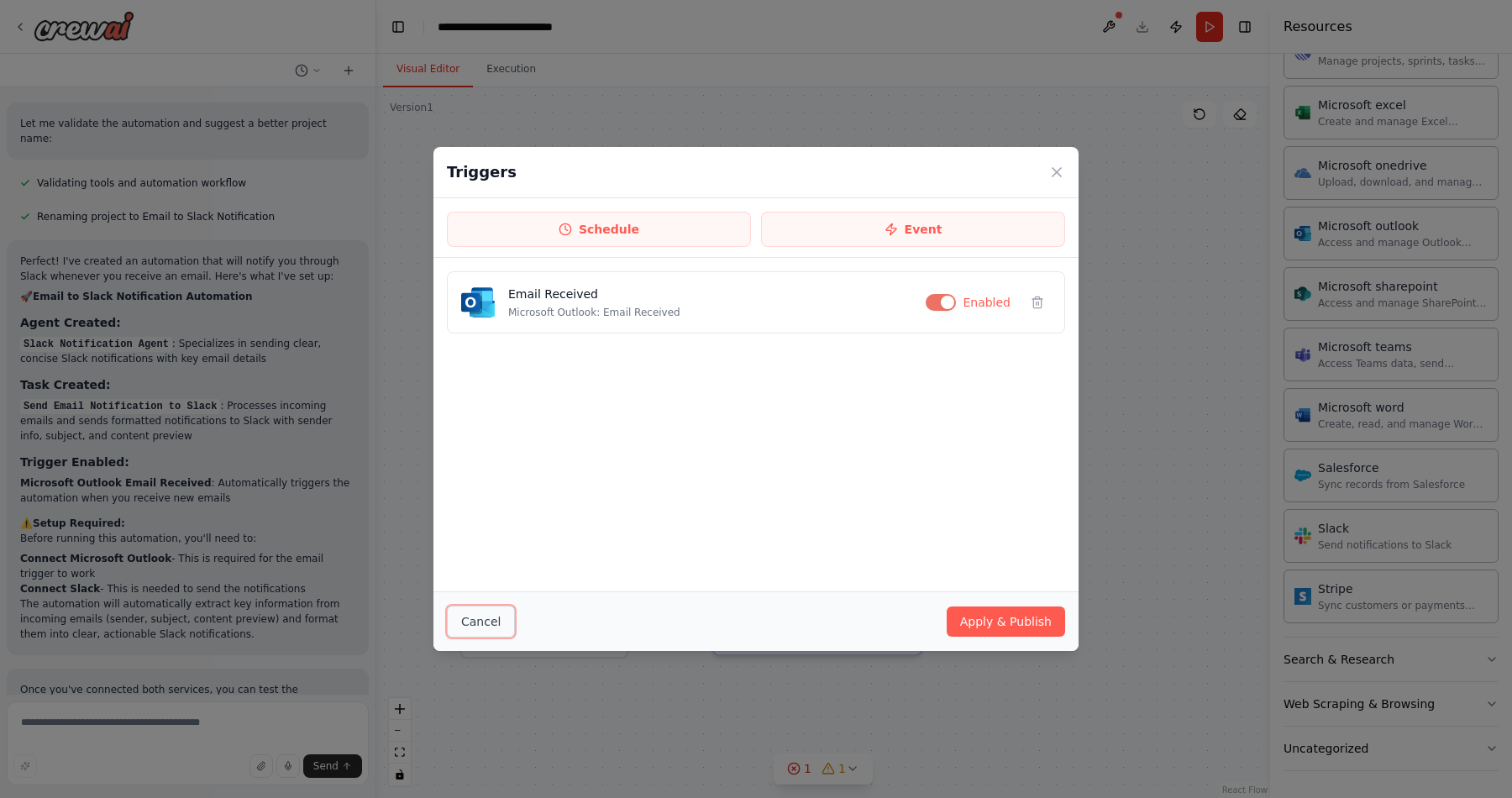
click at [490, 621] on button "Cancel" at bounding box center [481, 622] width 68 height 32
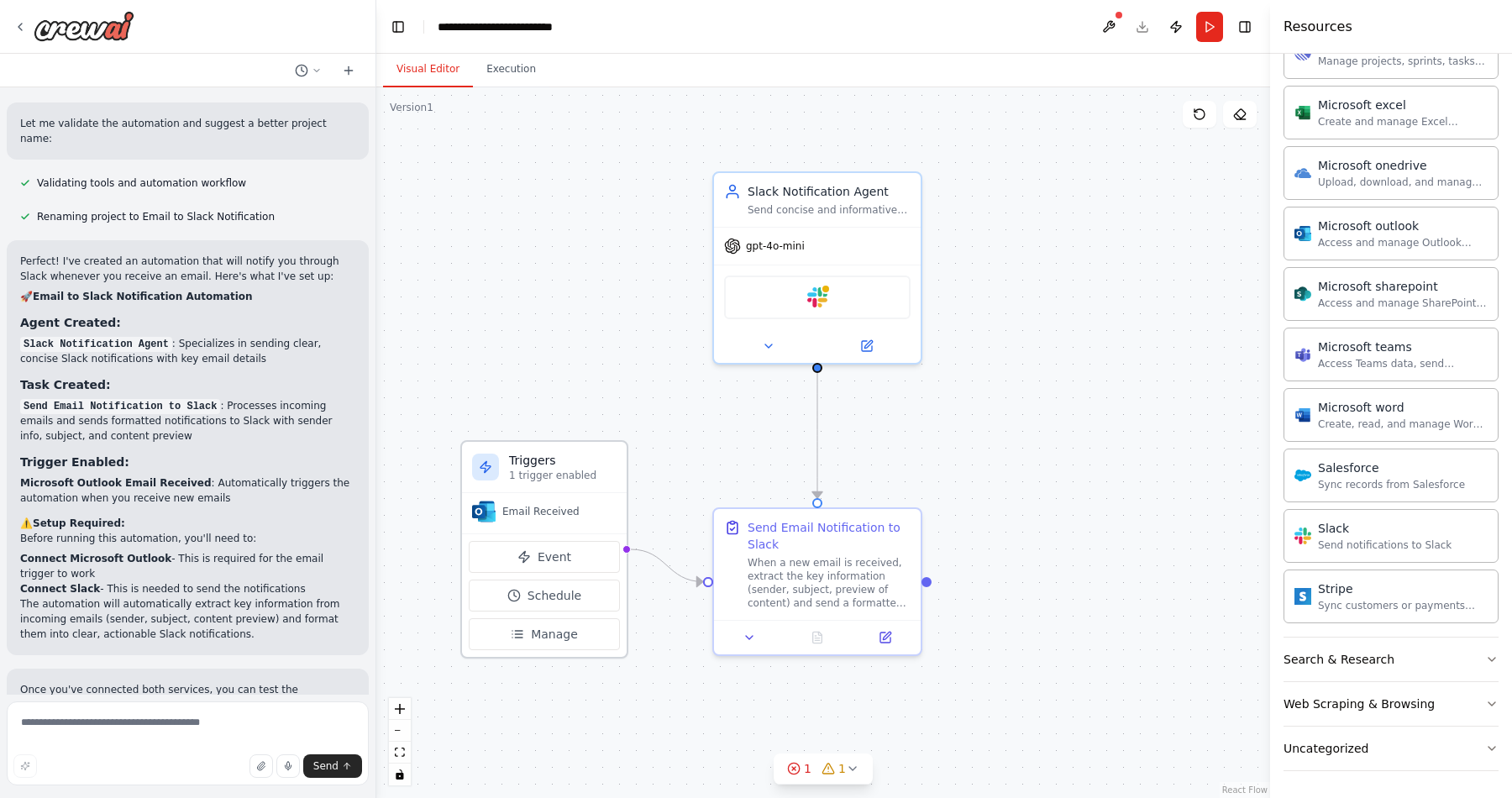
click at [545, 520] on div "Email Received" at bounding box center [544, 511] width 144 height 24
